Goal: Find specific page/section: Find specific page/section

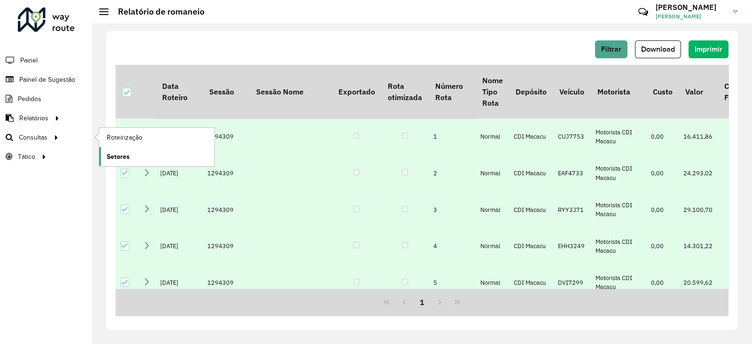
click at [115, 152] on span "Setores" at bounding box center [118, 157] width 23 height 10
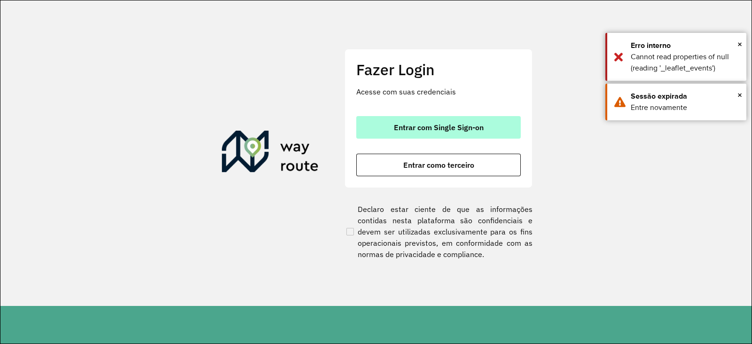
click at [427, 132] on button "Entrar com Single Sign-on" at bounding box center [438, 127] width 165 height 23
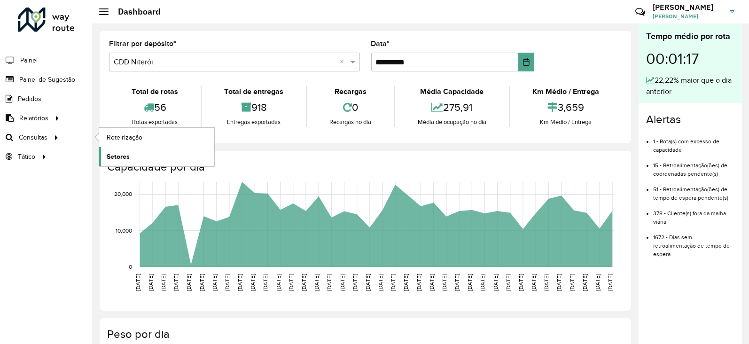
click at [118, 152] on span "Setores" at bounding box center [118, 157] width 23 height 10
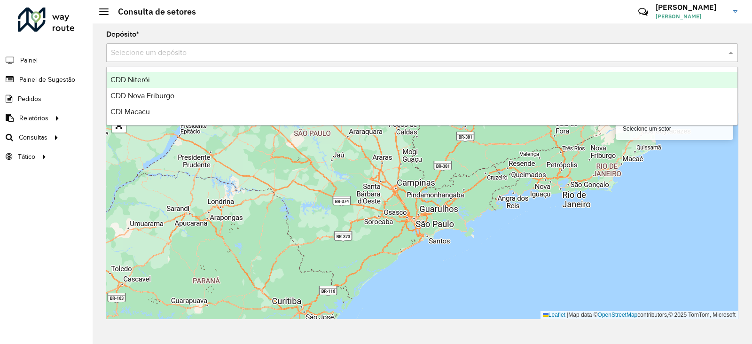
click at [144, 52] on input "text" at bounding box center [413, 52] width 604 height 11
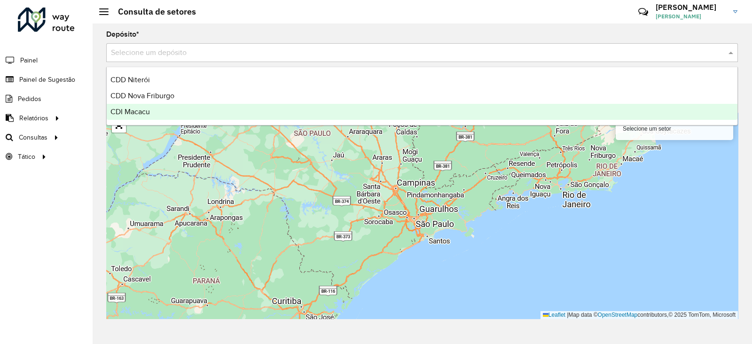
click at [131, 110] on span "CDI Macacu" at bounding box center [129, 112] width 39 height 8
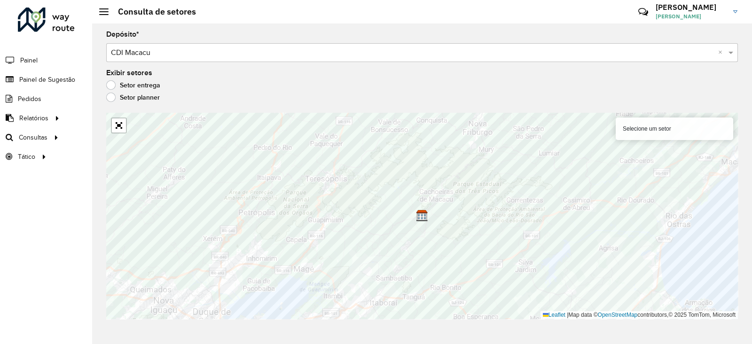
click at [111, 100] on label "Setor planner" at bounding box center [133, 97] width 54 height 9
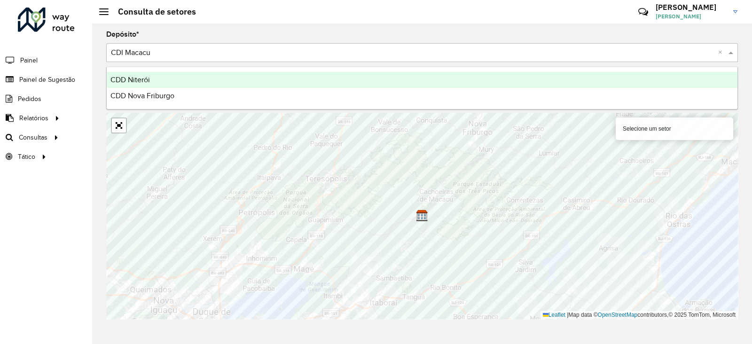
click at [124, 55] on input "text" at bounding box center [413, 52] width 604 height 11
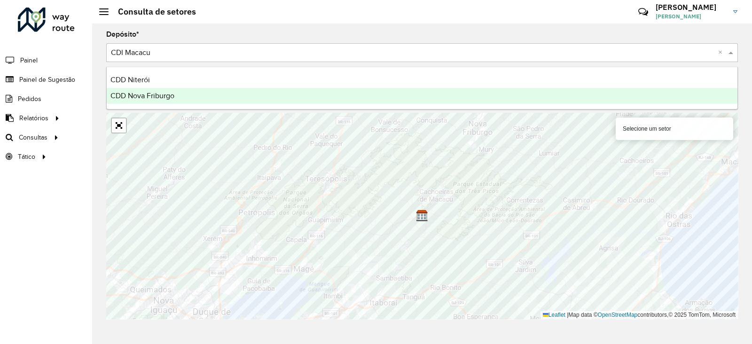
click at [149, 103] on div "CDD Nova Friburgo" at bounding box center [422, 96] width 631 height 16
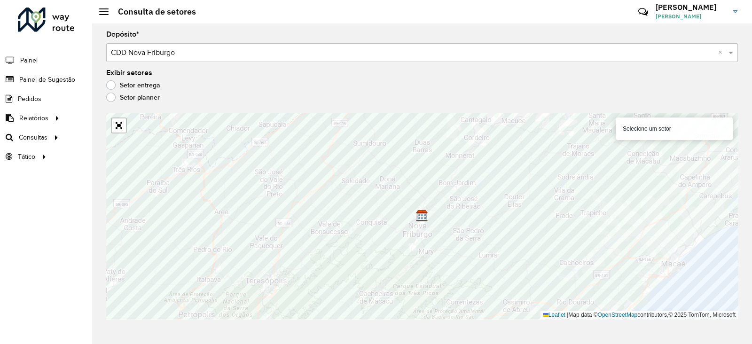
click at [111, 85] on label "Setor entrega" at bounding box center [133, 84] width 54 height 9
click at [115, 97] on label "Setor planner" at bounding box center [133, 97] width 54 height 9
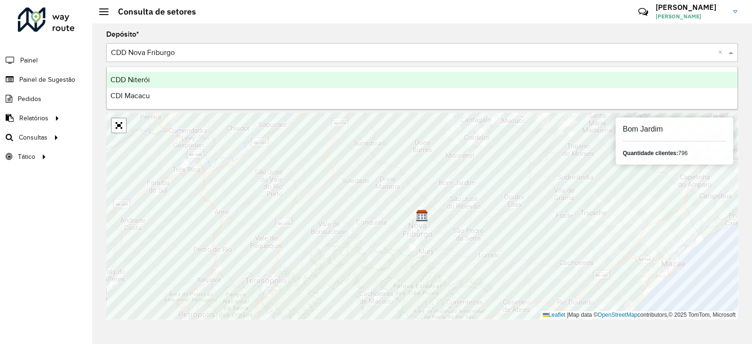
click at [166, 53] on input "text" at bounding box center [413, 52] width 604 height 11
